Goal: Task Accomplishment & Management: Complete application form

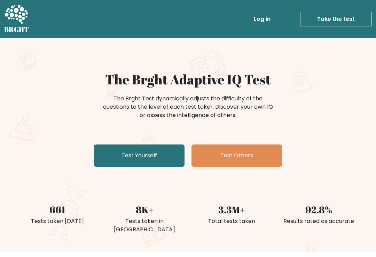
click at [163, 157] on link "Test Yourself" at bounding box center [139, 156] width 90 height 22
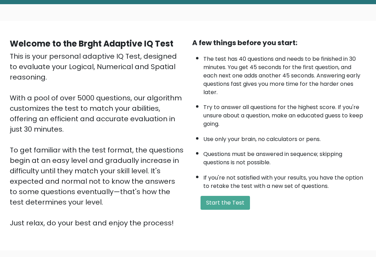
scroll to position [34, 0]
click at [239, 210] on button "Start the Test" at bounding box center [224, 203] width 49 height 14
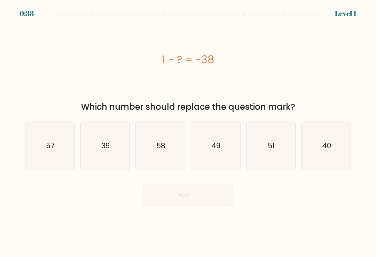
click at [323, 151] on text "40" at bounding box center [326, 146] width 9 height 10
click at [188, 132] on input "f. 40" at bounding box center [188, 130] width 0 height 3
radio input "true"
click at [221, 196] on button "Next" at bounding box center [188, 195] width 90 height 22
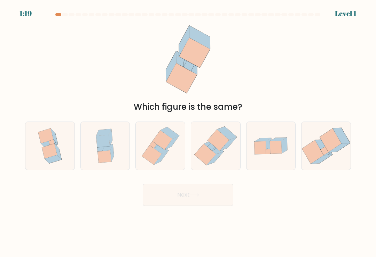
click at [221, 158] on icon at bounding box center [215, 146] width 47 height 48
click at [188, 132] on input "d." at bounding box center [188, 130] width 0 height 3
radio input "true"
click at [212, 197] on button "Next" at bounding box center [188, 195] width 90 height 22
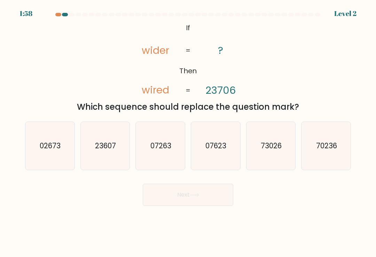
click at [107, 159] on icon "23607" at bounding box center [105, 146] width 48 height 48
click at [188, 132] on input "b. 23607" at bounding box center [188, 130] width 0 height 3
radio input "true"
click at [195, 201] on button "Next" at bounding box center [188, 195] width 90 height 22
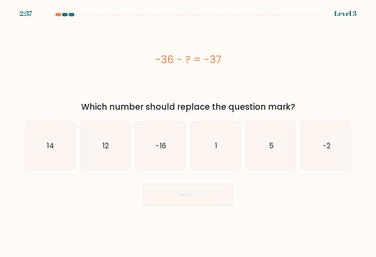
click at [224, 153] on icon "1" at bounding box center [215, 146] width 48 height 48
click at [188, 132] on input "d. 1" at bounding box center [188, 130] width 0 height 3
radio input "true"
click at [221, 200] on button "Next" at bounding box center [188, 195] width 90 height 22
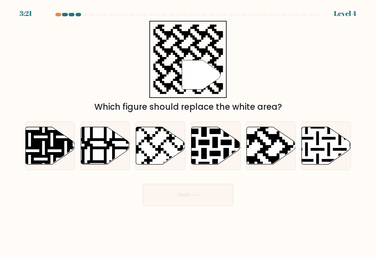
click at [273, 161] on icon at bounding box center [254, 126] width 89 height 89
click at [188, 132] on input "e." at bounding box center [188, 130] width 0 height 3
radio input "true"
click at [218, 198] on button "Next" at bounding box center [188, 195] width 90 height 22
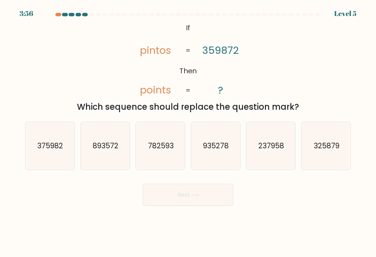
click at [61, 162] on icon "375982" at bounding box center [50, 146] width 48 height 48
click at [188, 132] on input "a. 375982" at bounding box center [188, 130] width 0 height 3
radio input "true"
click at [182, 201] on button "Next" at bounding box center [188, 195] width 90 height 22
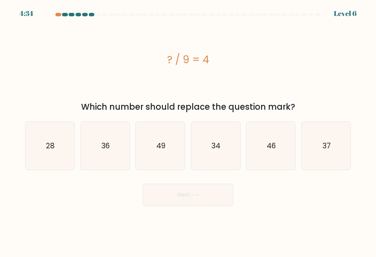
click at [328, 165] on icon "37" at bounding box center [326, 146] width 48 height 48
click at [188, 132] on input "f. 37" at bounding box center [188, 130] width 0 height 3
radio input "true"
click at [212, 199] on button "Next" at bounding box center [188, 195] width 90 height 22
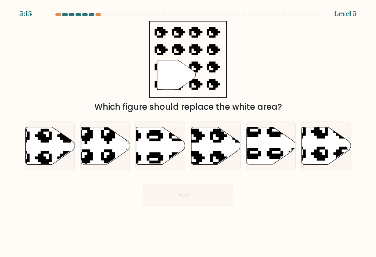
click at [223, 160] on icon at bounding box center [229, 125] width 83 height 80
click at [188, 132] on input "d." at bounding box center [188, 130] width 0 height 3
radio input "true"
click at [217, 196] on button "Next" at bounding box center [188, 195] width 90 height 22
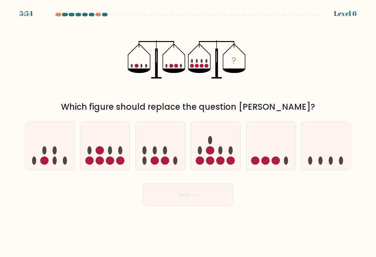
click at [123, 162] on circle at bounding box center [120, 161] width 8 height 8
click at [188, 132] on input "b." at bounding box center [188, 130] width 0 height 3
radio input "true"
click at [206, 202] on button "Next" at bounding box center [188, 195] width 90 height 22
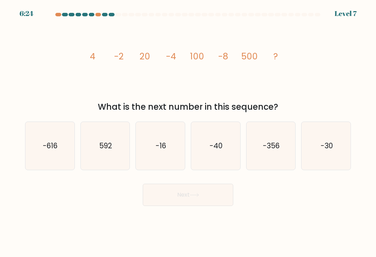
click at [173, 151] on icon "-16" at bounding box center [160, 146] width 48 height 48
click at [188, 132] on input "c. -16" at bounding box center [188, 130] width 0 height 3
radio input "true"
click at [223, 198] on button "Next" at bounding box center [188, 195] width 90 height 22
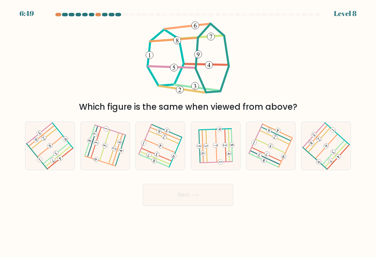
click at [113, 159] on icon at bounding box center [105, 146] width 38 height 38
click at [188, 132] on input "b." at bounding box center [188, 130] width 0 height 3
radio input "true"
click at [60, 143] on icon at bounding box center [50, 146] width 38 height 38
click at [188, 132] on input "a." at bounding box center [188, 130] width 0 height 3
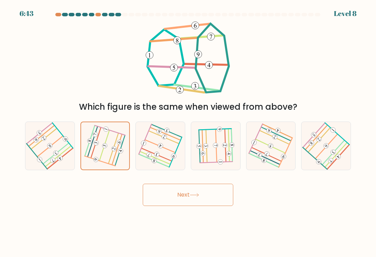
radio input "true"
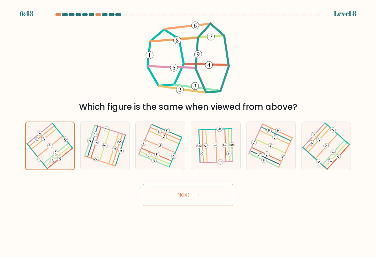
click at [194, 195] on button "Next" at bounding box center [188, 195] width 90 height 22
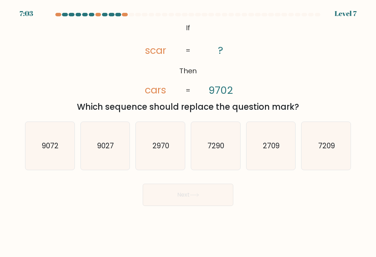
click at [58, 151] on text "9072" at bounding box center [50, 146] width 17 height 10
click at [188, 132] on input "a. 9072" at bounding box center [188, 130] width 0 height 3
radio input "true"
click at [193, 197] on icon at bounding box center [194, 195] width 9 height 4
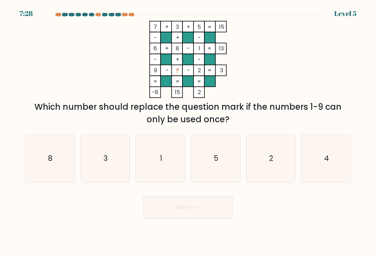
click at [329, 153] on icon "4" at bounding box center [326, 159] width 48 height 48
click at [188, 132] on input "f. 4" at bounding box center [188, 130] width 0 height 3
radio input "true"
click at [219, 210] on button "Next" at bounding box center [188, 208] width 90 height 22
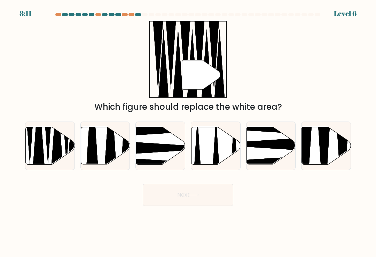
click at [65, 155] on icon at bounding box center [50, 146] width 49 height 38
click at [188, 132] on input "a." at bounding box center [188, 130] width 0 height 3
radio input "true"
click at [195, 206] on button "Next" at bounding box center [188, 195] width 90 height 22
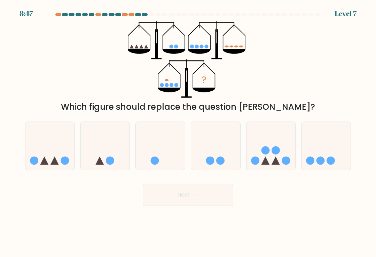
click at [272, 147] on icon at bounding box center [270, 146] width 49 height 41
click at [188, 132] on input "e." at bounding box center [188, 130] width 0 height 3
radio input "true"
click at [203, 201] on button "Next" at bounding box center [188, 195] width 90 height 22
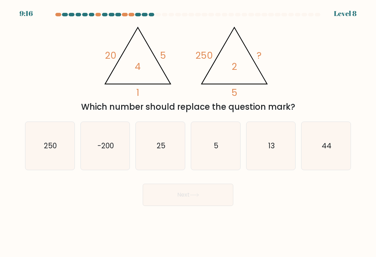
click at [114, 139] on icon "-200" at bounding box center [105, 146] width 48 height 48
click at [188, 132] on input "b. -200" at bounding box center [188, 130] width 0 height 3
radio input "true"
click at [187, 198] on button "Next" at bounding box center [188, 195] width 90 height 22
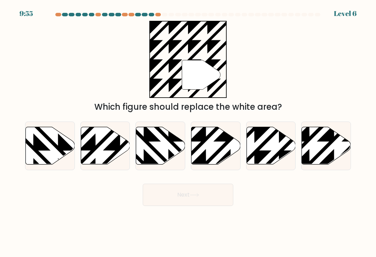
click at [271, 143] on icon at bounding box center [270, 146] width 49 height 38
click at [188, 132] on input "e." at bounding box center [188, 130] width 0 height 3
radio input "true"
click at [204, 203] on button "Next" at bounding box center [188, 195] width 90 height 22
